Goal: Transaction & Acquisition: Purchase product/service

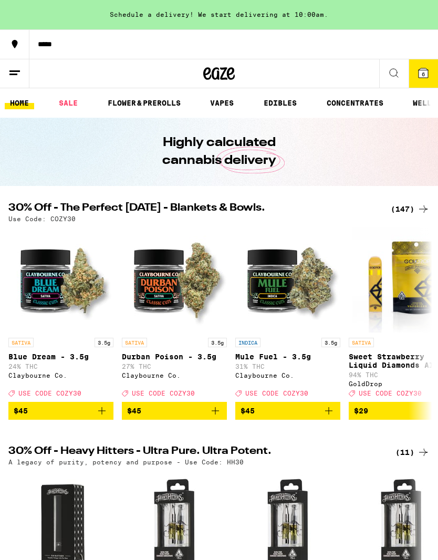
click at [410, 211] on div "(147)" at bounding box center [410, 209] width 39 height 13
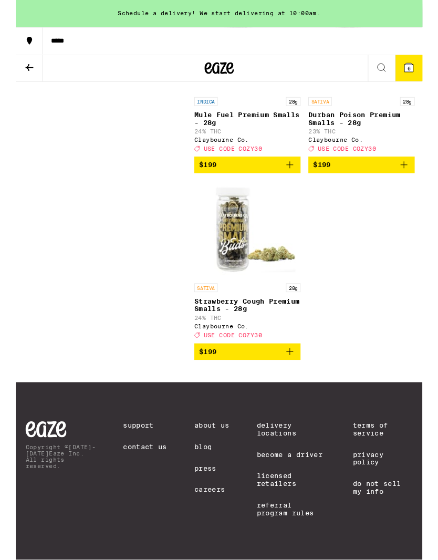
scroll to position [15101, 0]
